Goal: Find contact information: Find contact information

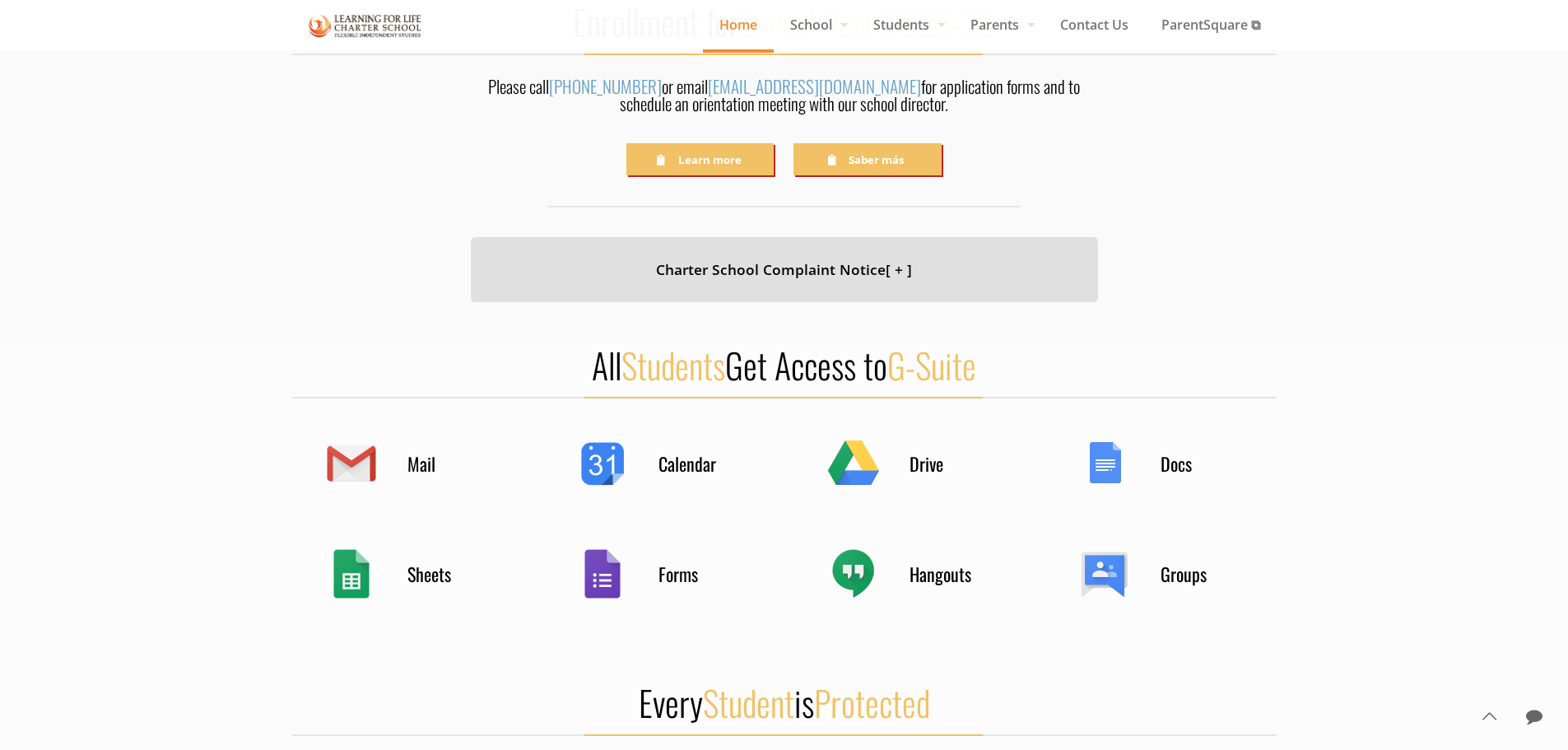
scroll to position [412, 0]
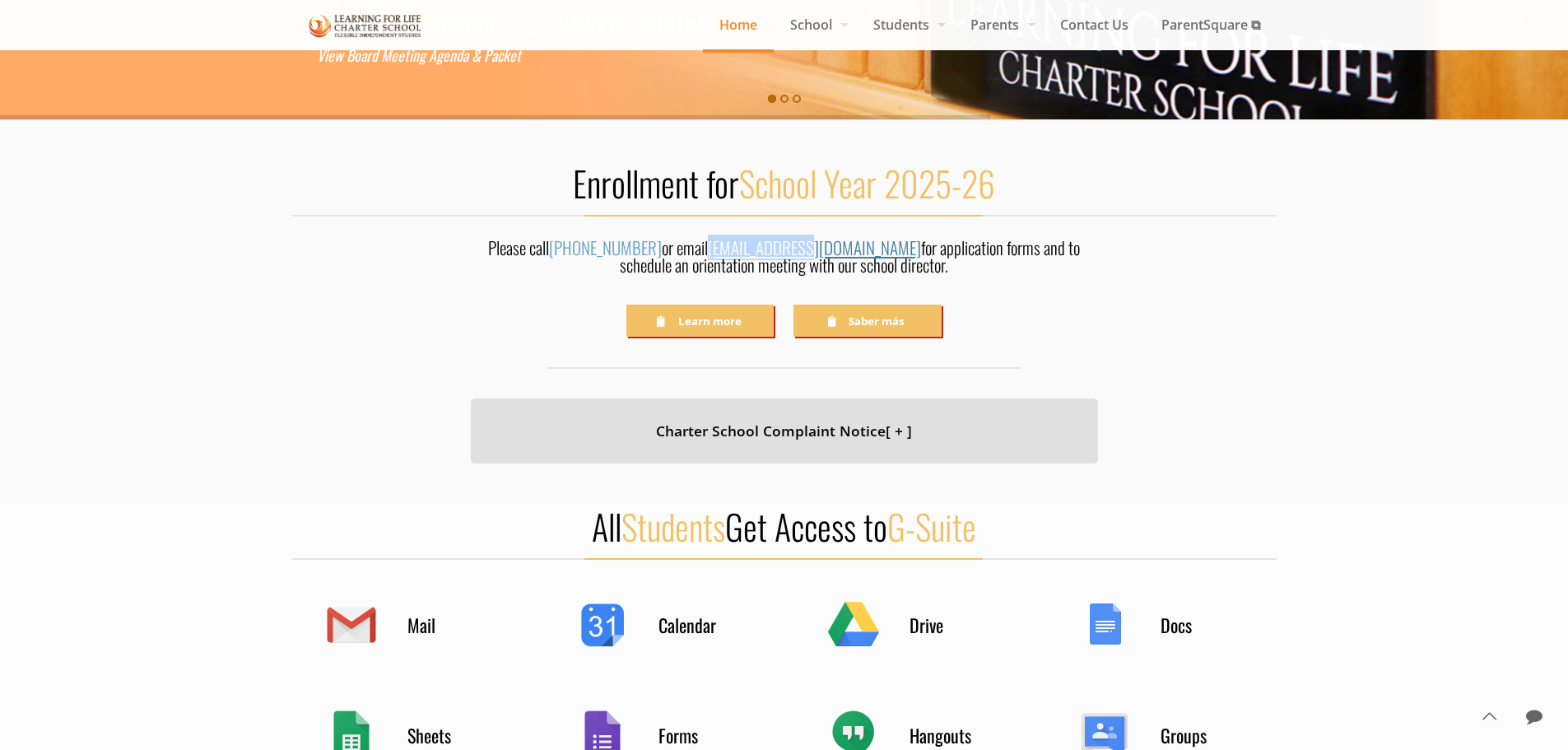
drag, startPoint x: 786, startPoint y: 249, endPoint x: 701, endPoint y: 242, distance: 85.3
click at [701, 242] on div "Please call (831) 582-9820 or email info@lflcs.org for application forms and to…" at bounding box center [785, 260] width 627 height 44
copy link "[EMAIL_ADDRESS][DOMAIN_NAME]"
click at [1349, 328] on div at bounding box center [784, 312] width 1568 height 384
click at [1266, 388] on div "Charter School Complaint Notice [ + ] Charter schools are not allowed to discou…" at bounding box center [785, 415] width 985 height 94
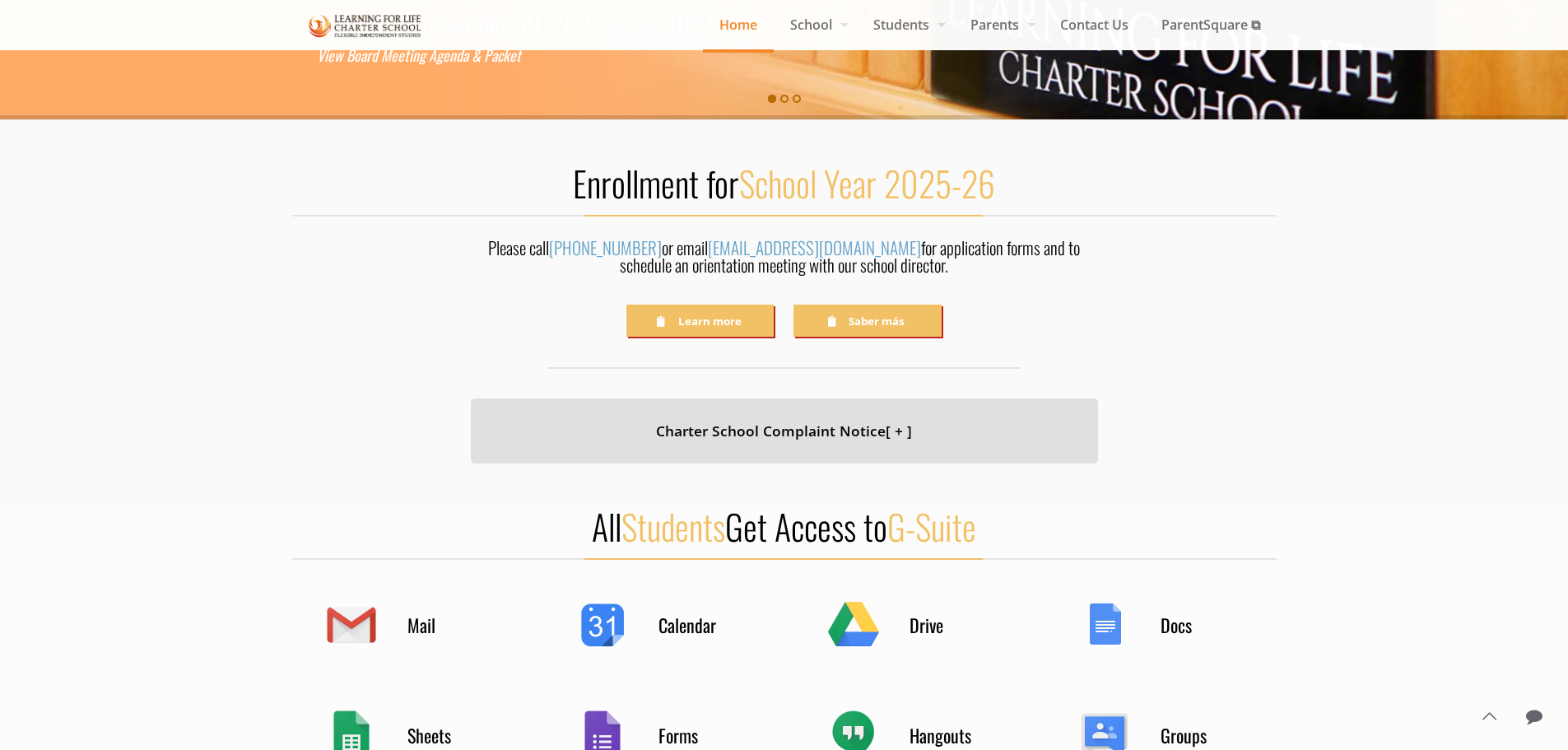
scroll to position [329, 0]
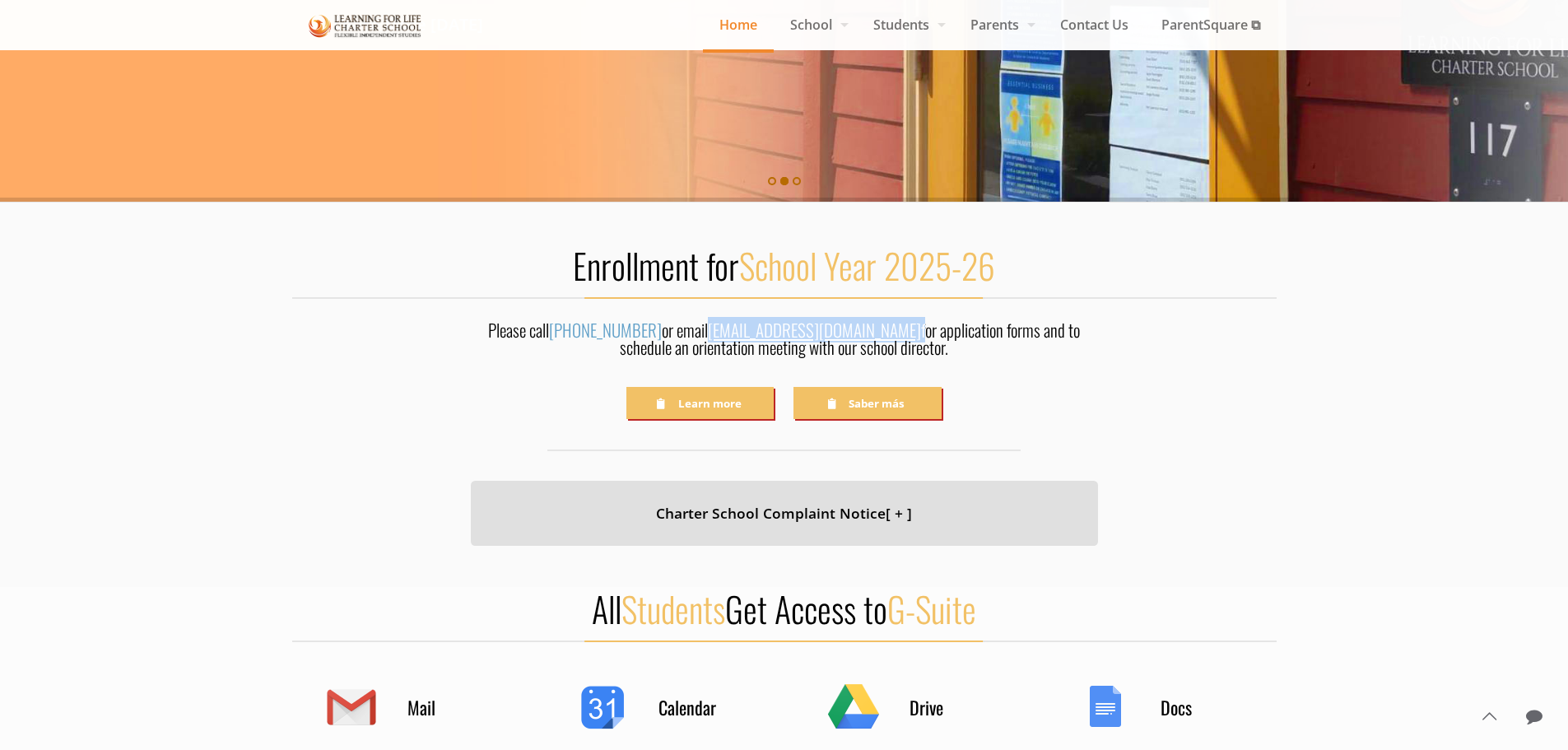
drag, startPoint x: 787, startPoint y: 333, endPoint x: 702, endPoint y: 319, distance: 86.1
click at [702, 321] on div "Please call (831) 582-9820 or email info@lflcs.org for application forms and to…" at bounding box center [785, 343] width 627 height 44
copy div "[EMAIL_ADDRESS][DOMAIN_NAME]"
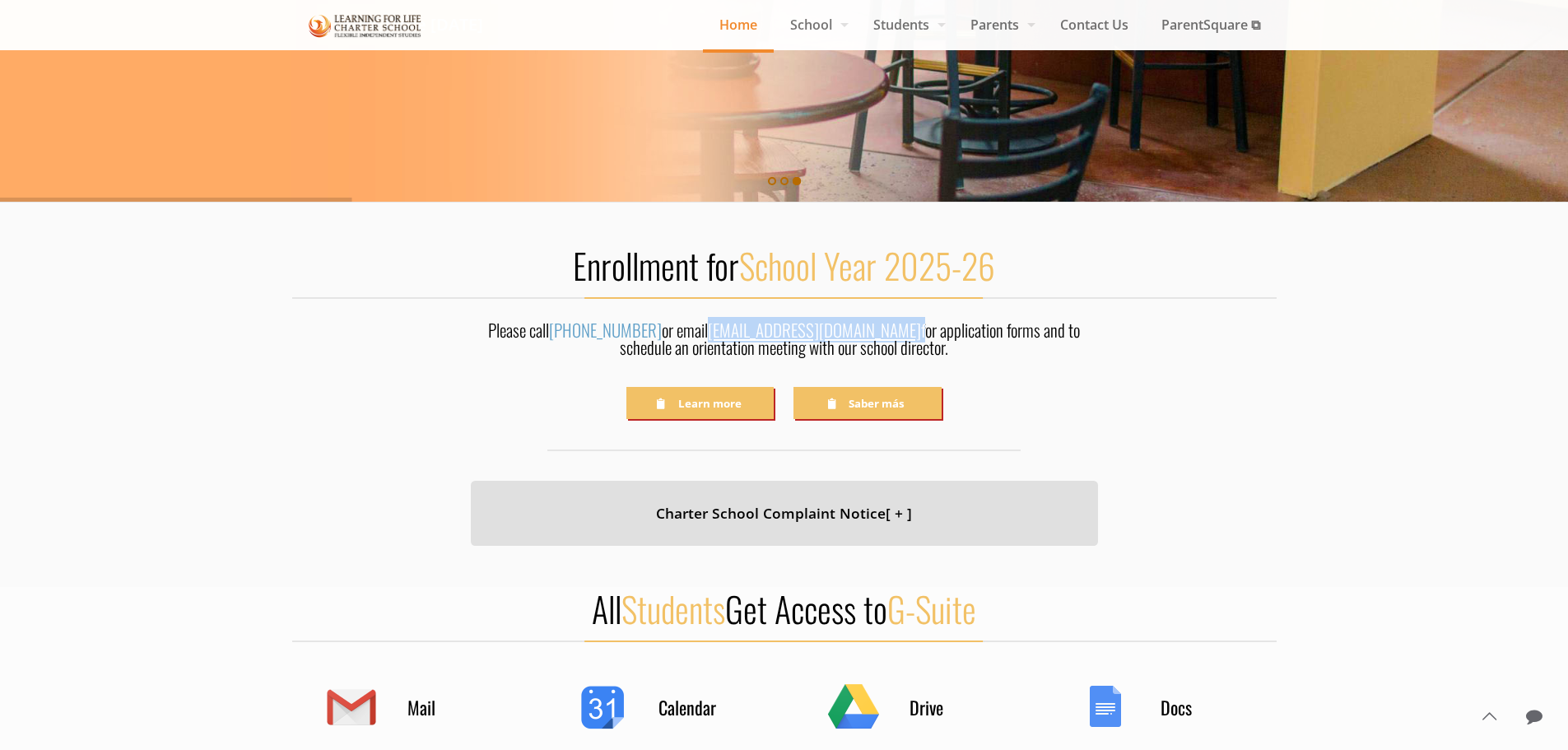
copy div "[EMAIL_ADDRESS][DOMAIN_NAME]"
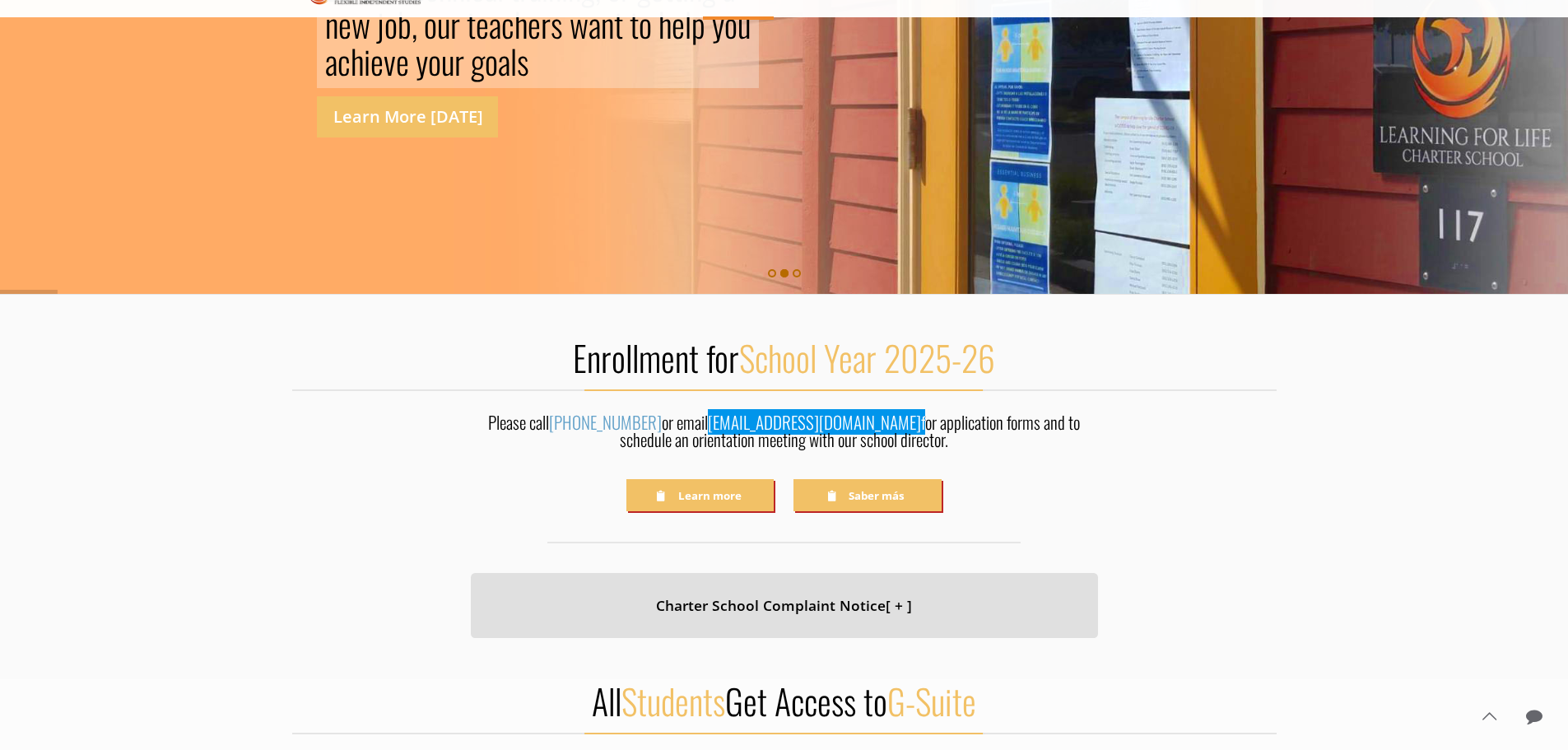
scroll to position [247, 0]
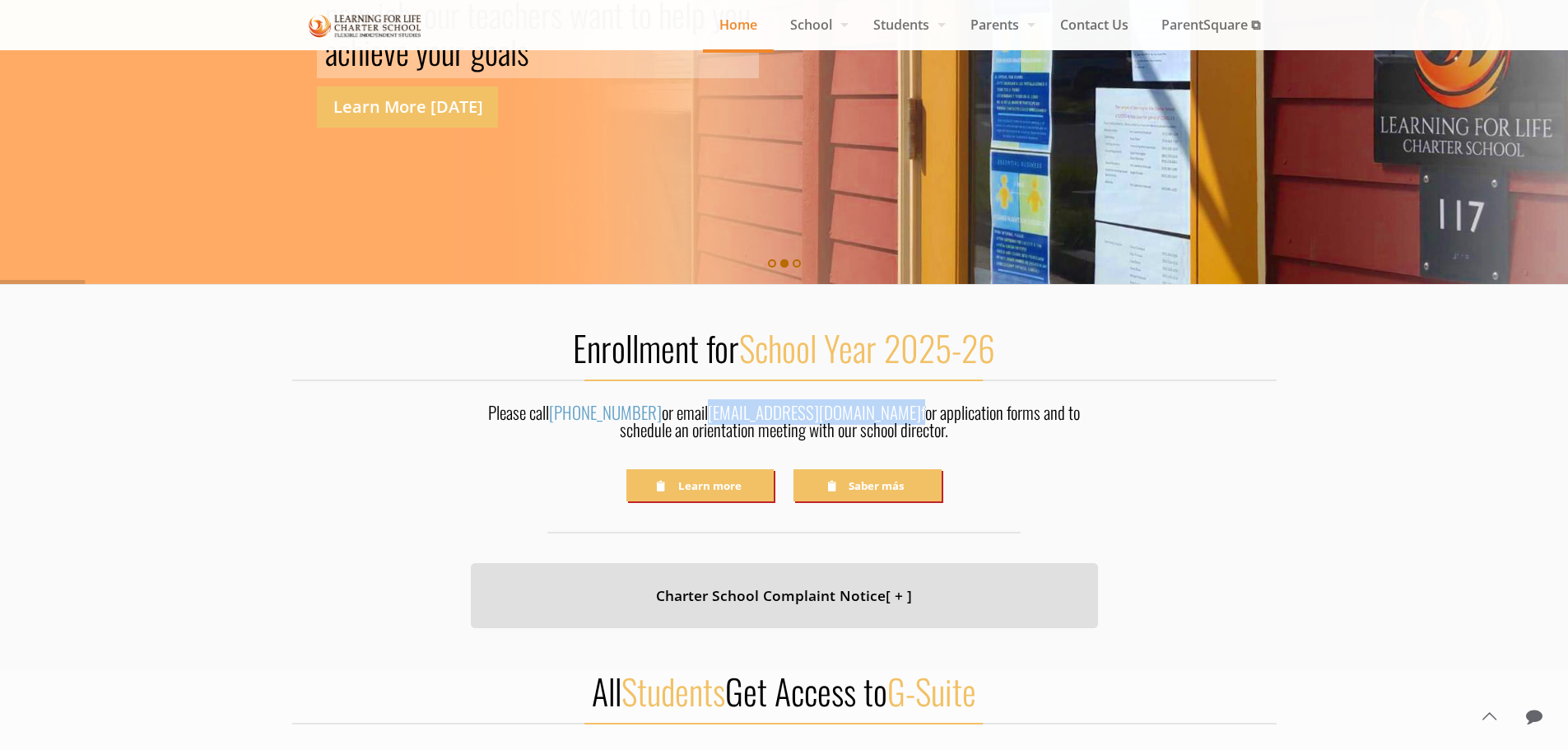
click at [1010, 407] on div "Please call (831) 582-9820 or email info@lflcs.org for application forms and to…" at bounding box center [785, 425] width 627 height 44
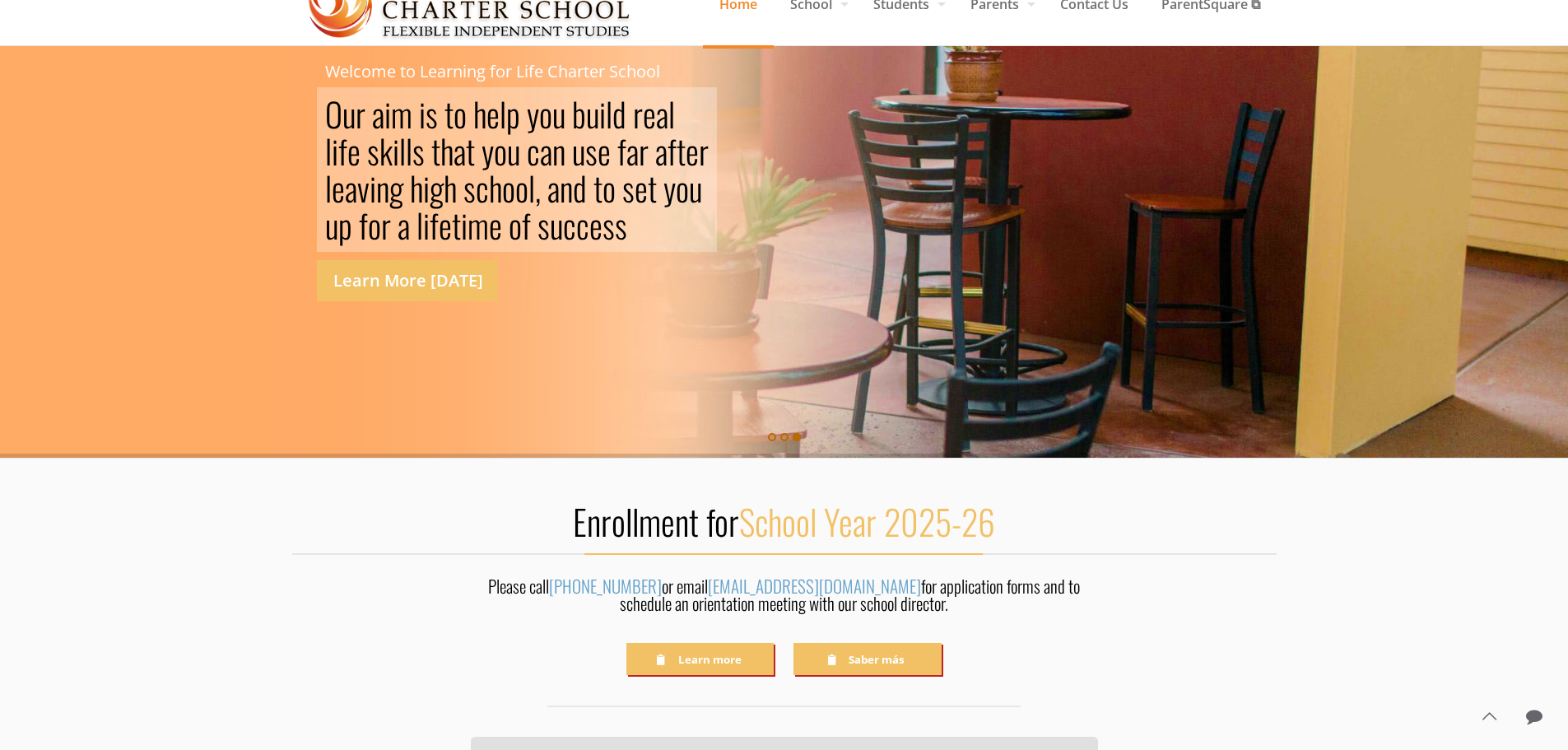
scroll to position [165, 0]
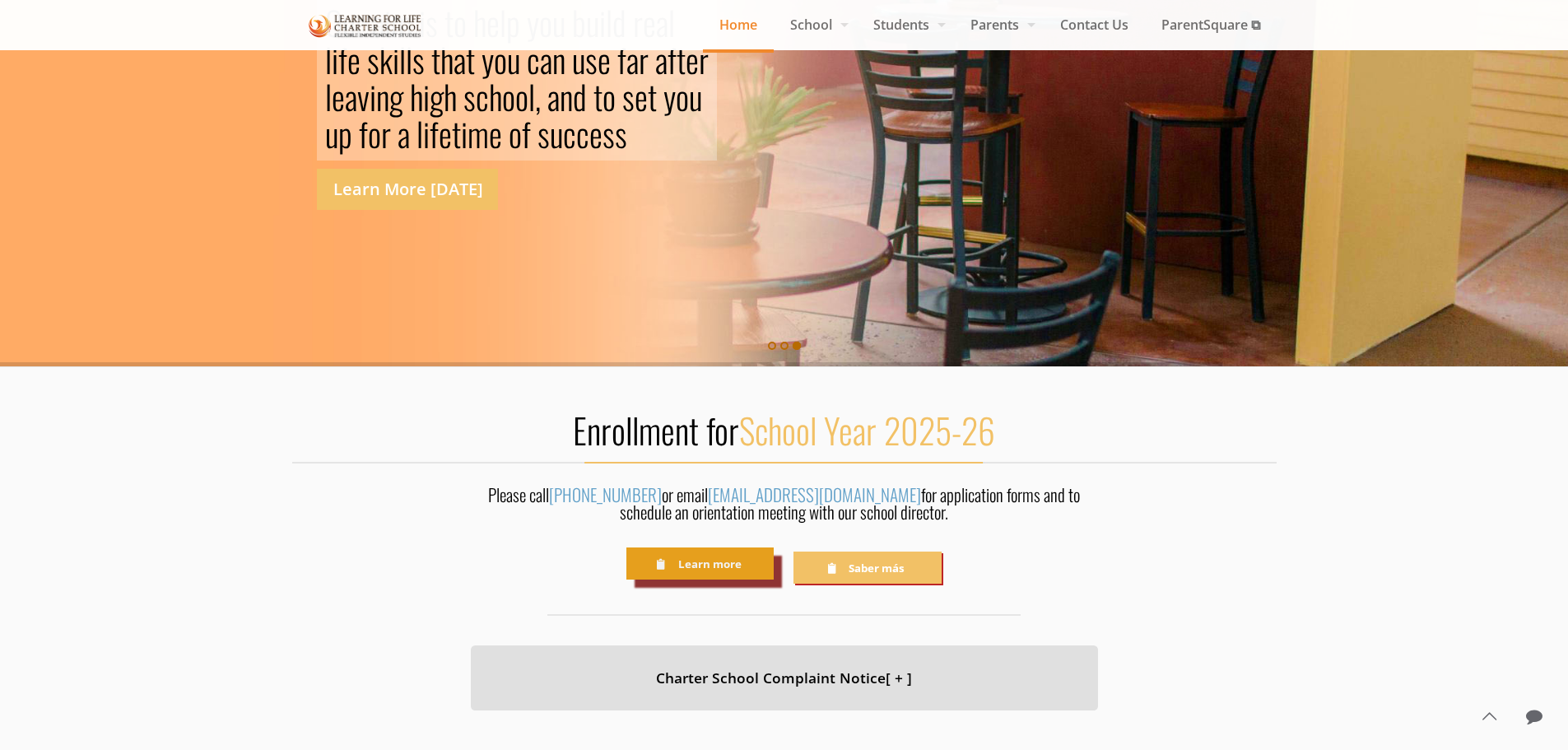
click at [734, 568] on link "Learn more" at bounding box center [700, 563] width 148 height 32
click at [715, 573] on link "Learn more" at bounding box center [700, 563] width 148 height 32
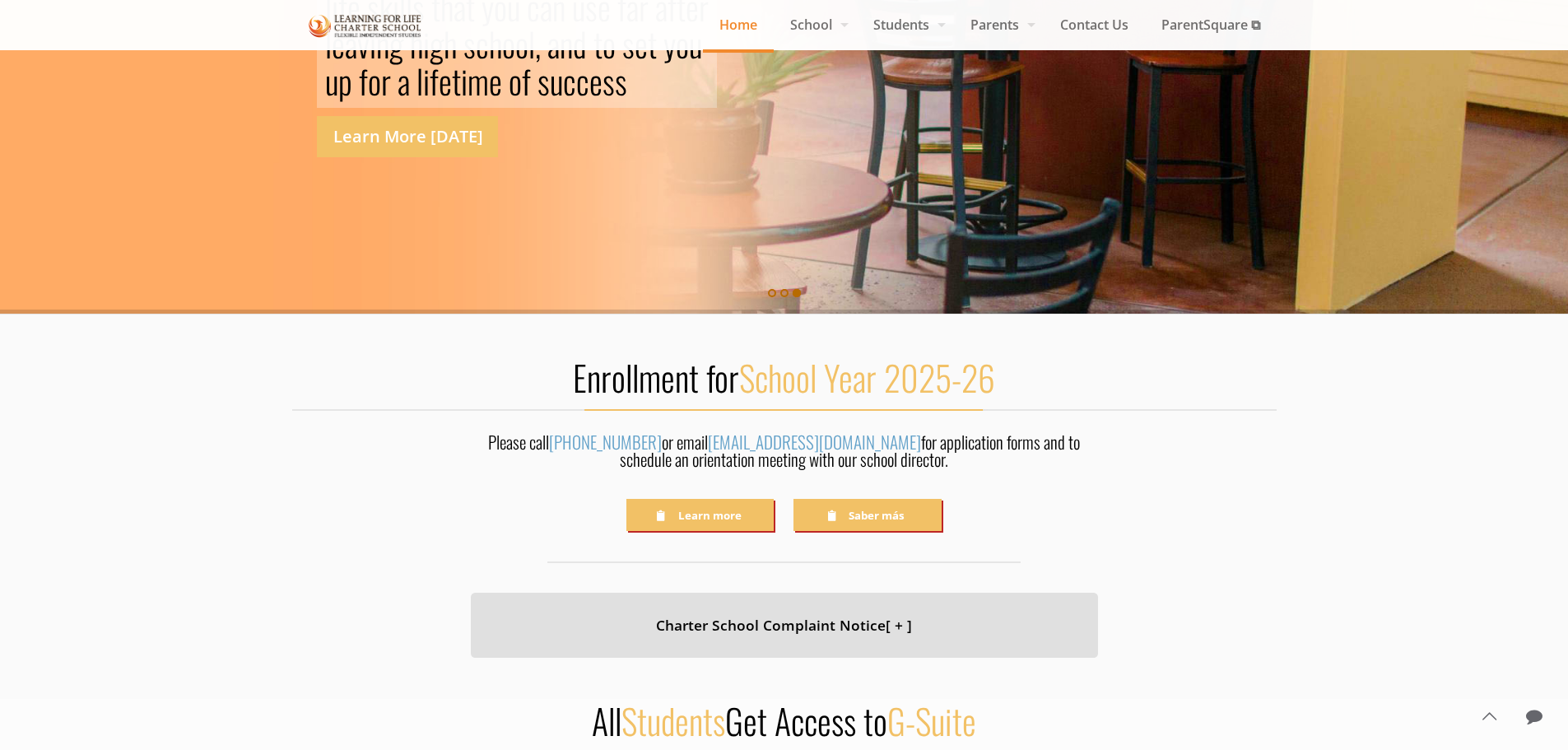
scroll to position [247, 0]
